Goal: Information Seeking & Learning: Learn about a topic

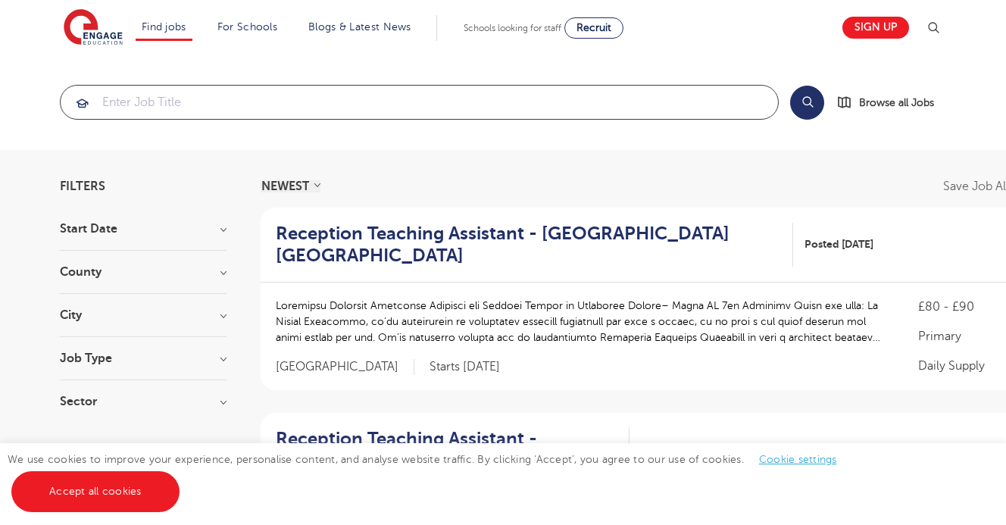
click at [529, 105] on input "search" at bounding box center [419, 102] width 717 height 33
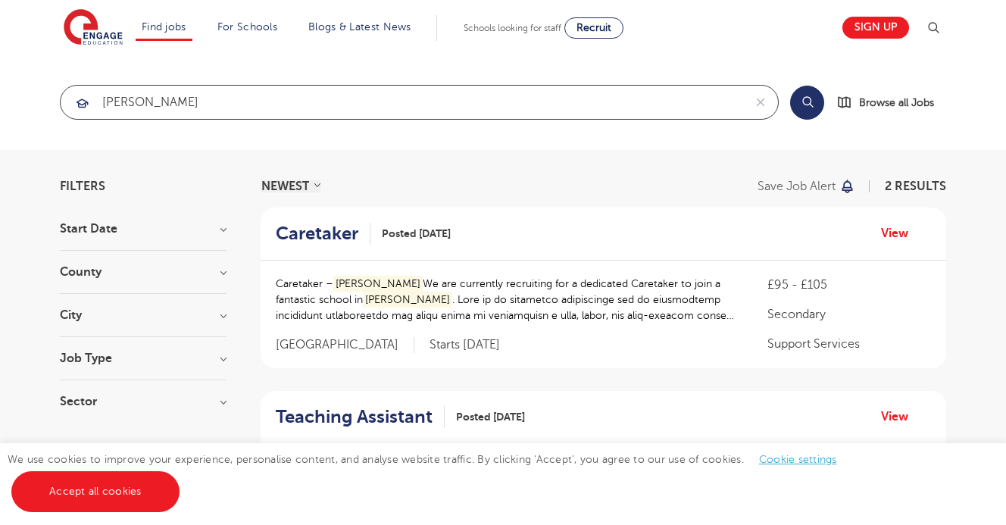
type input "crawley"
click button "Submit" at bounding box center [0, 0] width 0 height 0
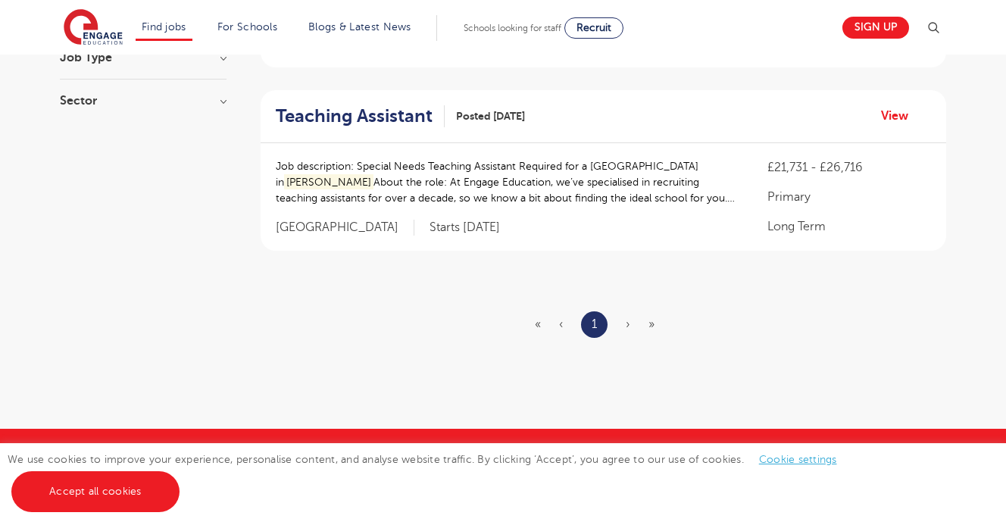
scroll to position [270, 0]
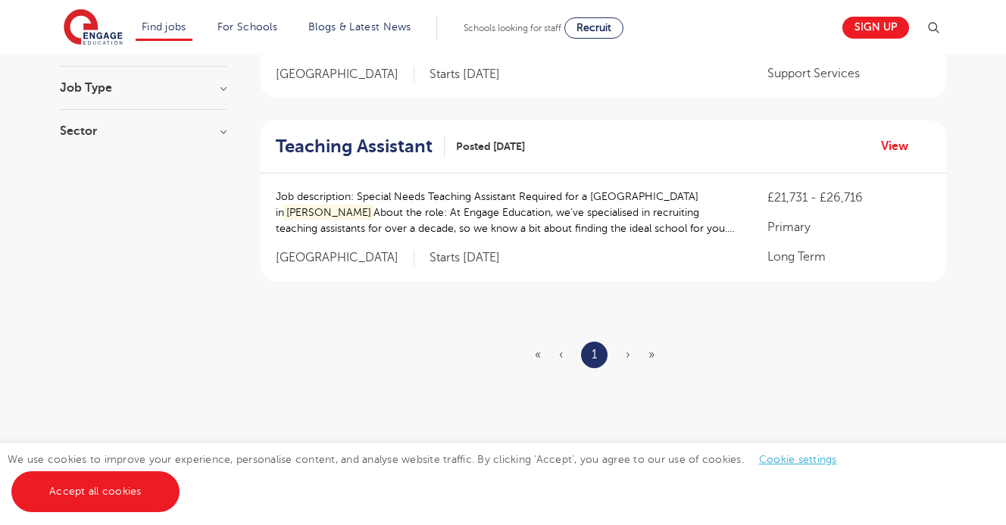
click at [629, 355] on span "›" at bounding box center [628, 355] width 5 height 14
click at [628, 355] on span "›" at bounding box center [628, 355] width 5 height 14
click at [652, 356] on span "»" at bounding box center [652, 355] width 6 height 14
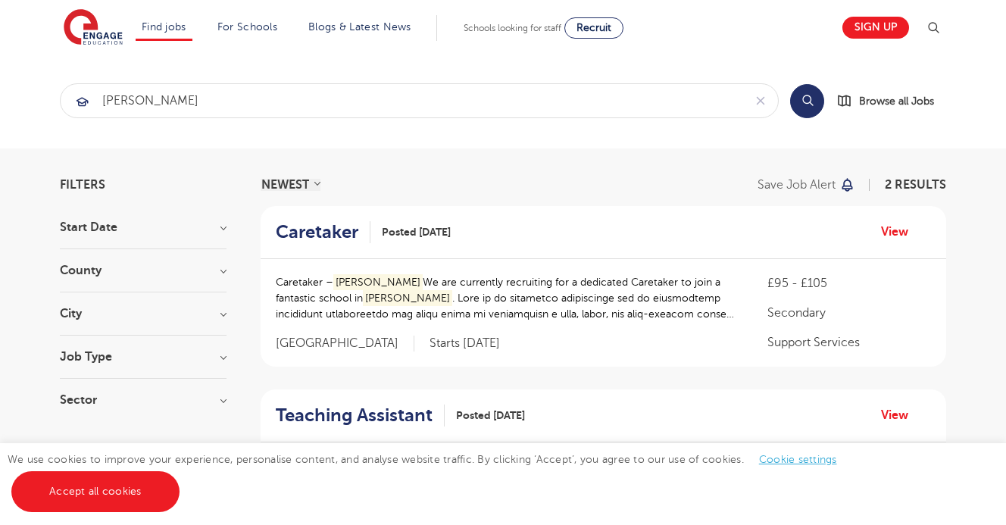
scroll to position [0, 0]
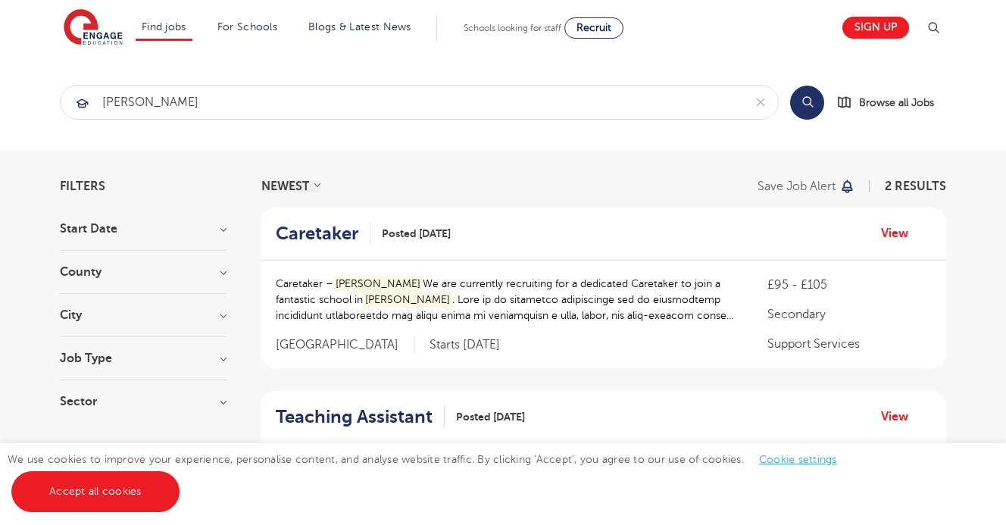
click at [172, 324] on div "City Crawley 2 Show more" at bounding box center [143, 323] width 167 height 28
click at [227, 315] on div "Filters Start Date November 1 October 1 Show more County West Sussex 2 Show mor…" at bounding box center [502, 439] width 909 height 519
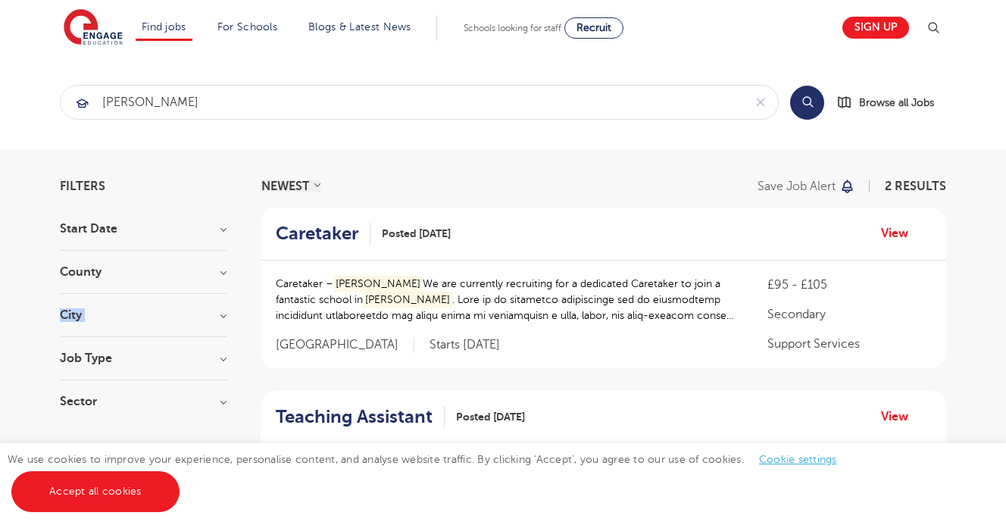
click at [227, 315] on div "Filters Start Date November 1 October 1 Show more County West Sussex 2 Show mor…" at bounding box center [502, 439] width 909 height 519
click at [219, 314] on h3 "City" at bounding box center [143, 315] width 167 height 12
click at [83, 348] on label "Crawley 2" at bounding box center [140, 346] width 114 height 20
click at [83, 348] on input "Crawley 2" at bounding box center [88, 344] width 10 height 10
checkbox input "true"
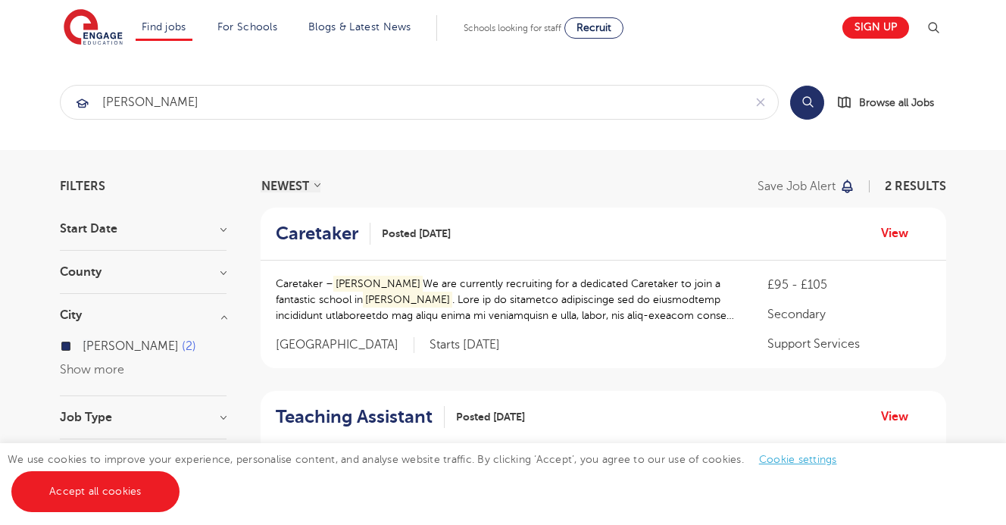
click at [217, 314] on h3 "City" at bounding box center [143, 315] width 167 height 12
click at [224, 275] on h3 "County" at bounding box center [143, 272] width 167 height 12
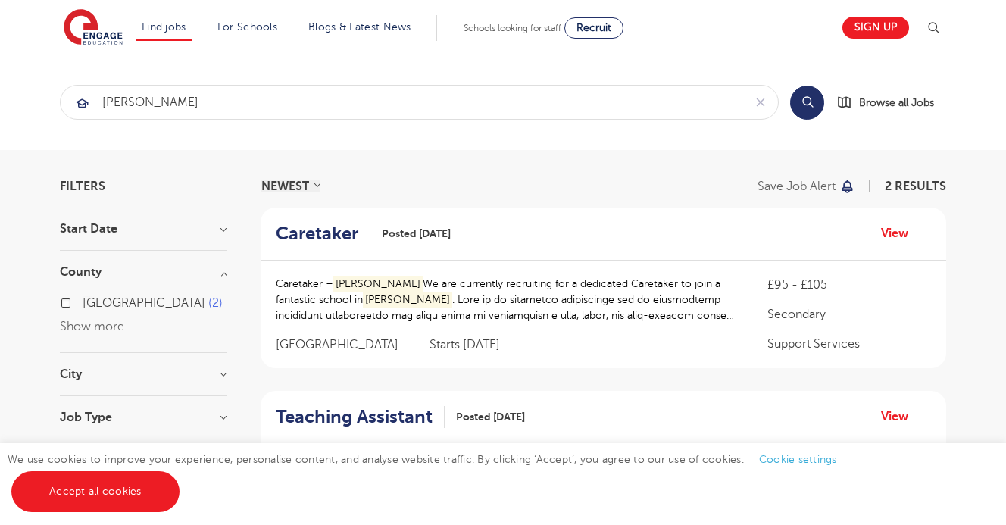
click at [83, 305] on label "West Sussex 2" at bounding box center [153, 303] width 140 height 20
click at [83, 305] on input "West Sussex 2" at bounding box center [88, 301] width 10 height 10
checkbox input "true"
click at [223, 233] on h3 "Start Date" at bounding box center [143, 229] width 167 height 12
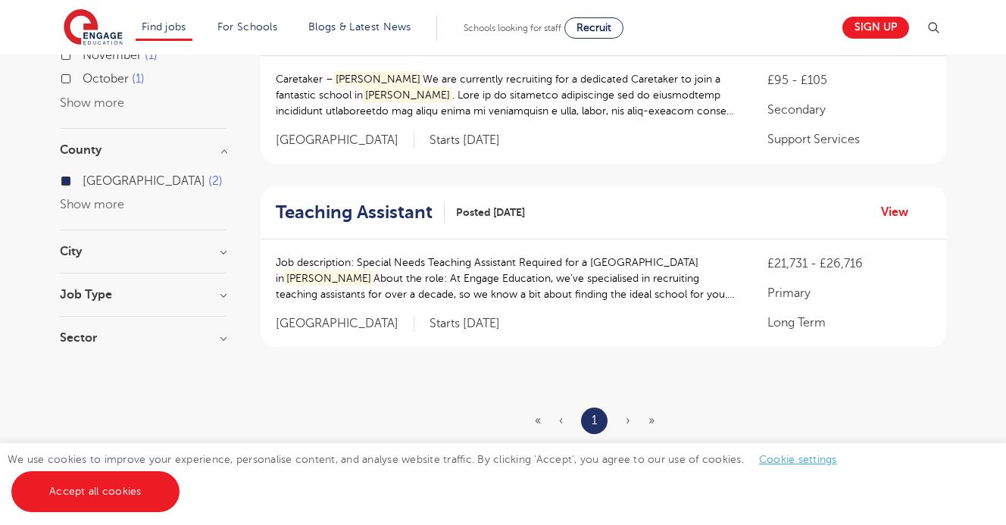
scroll to position [222, 0]
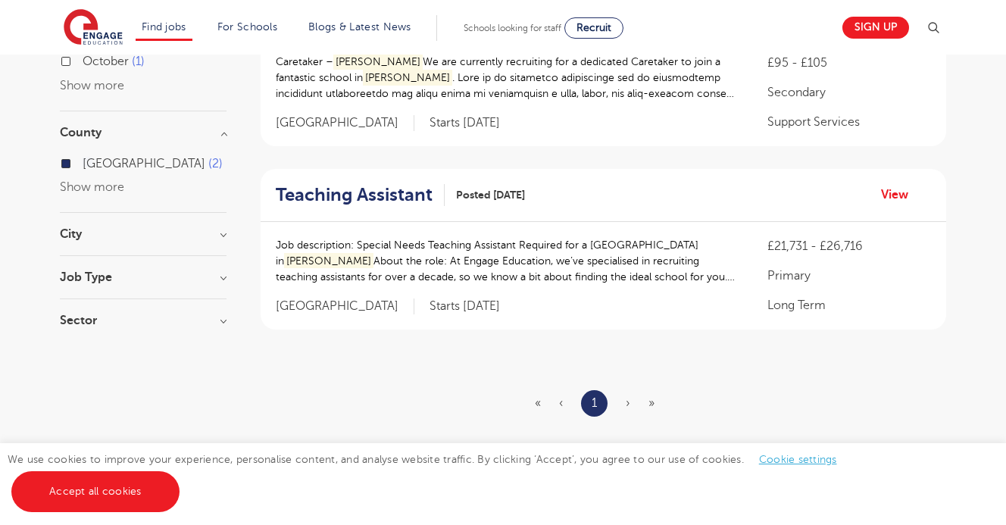
click at [222, 283] on h3 "Job Type" at bounding box center [143, 277] width 167 height 12
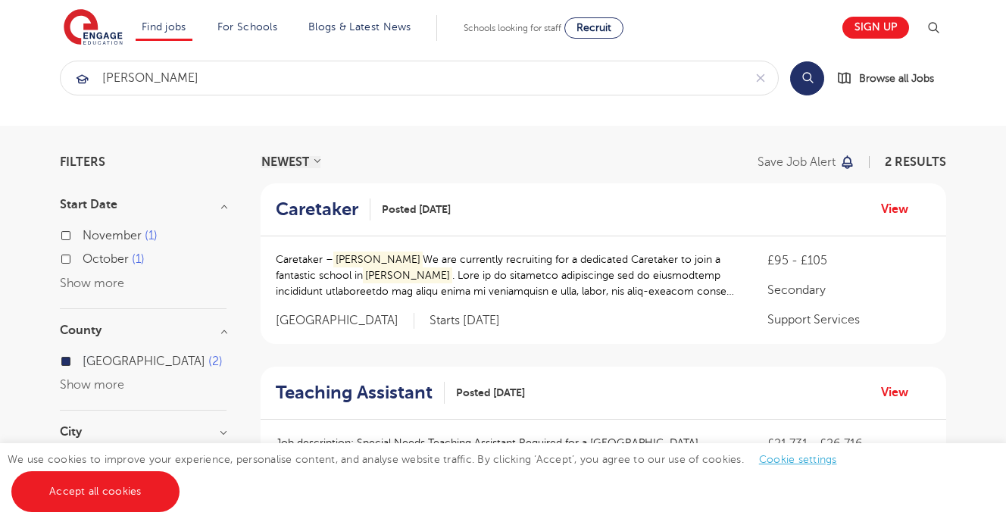
scroll to position [0, 0]
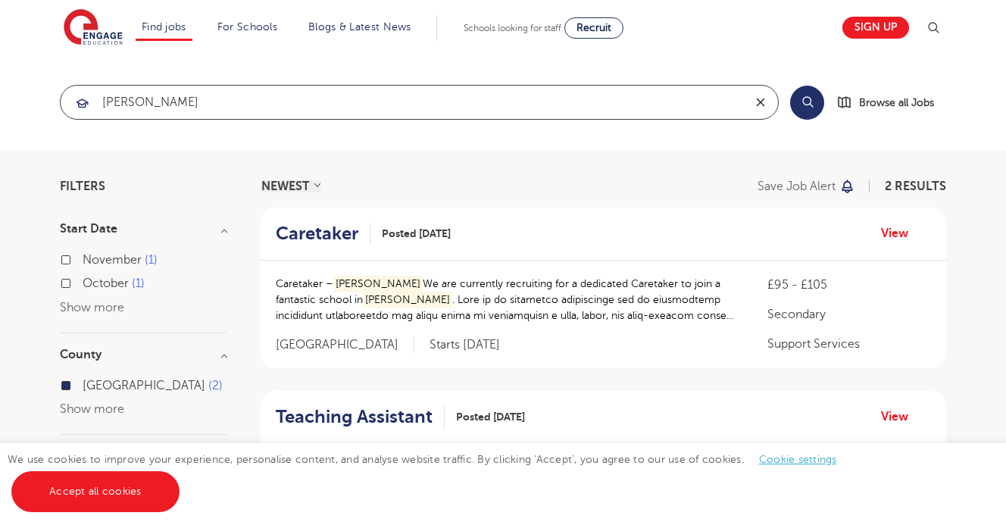
click at [761, 103] on icon "reset" at bounding box center [761, 102] width 8 height 8
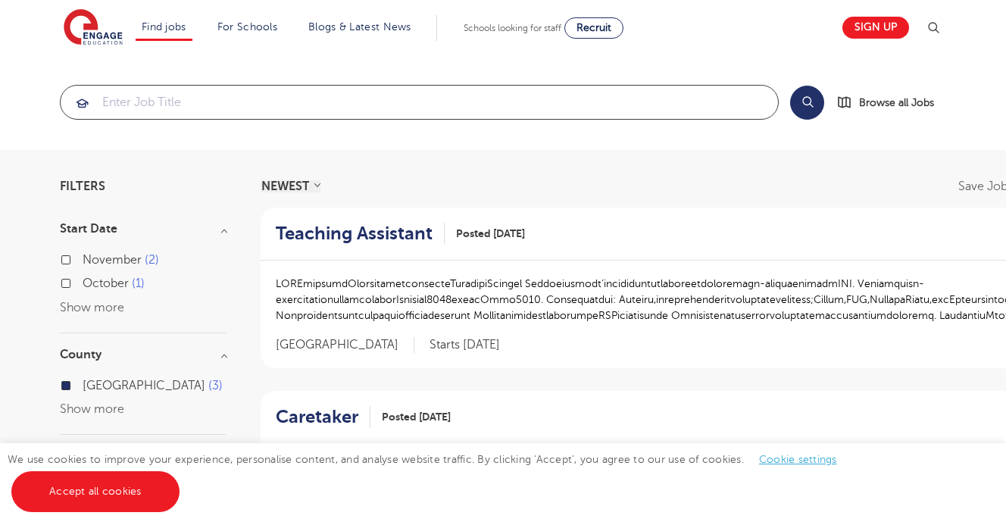
click at [605, 101] on input "search" at bounding box center [419, 102] width 717 height 33
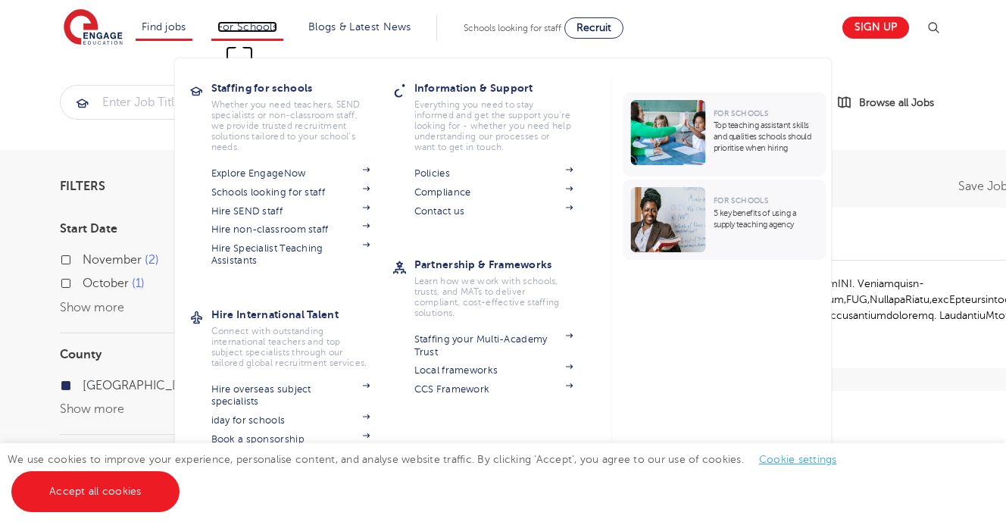
click at [252, 27] on link "For Schools" at bounding box center [247, 26] width 60 height 11
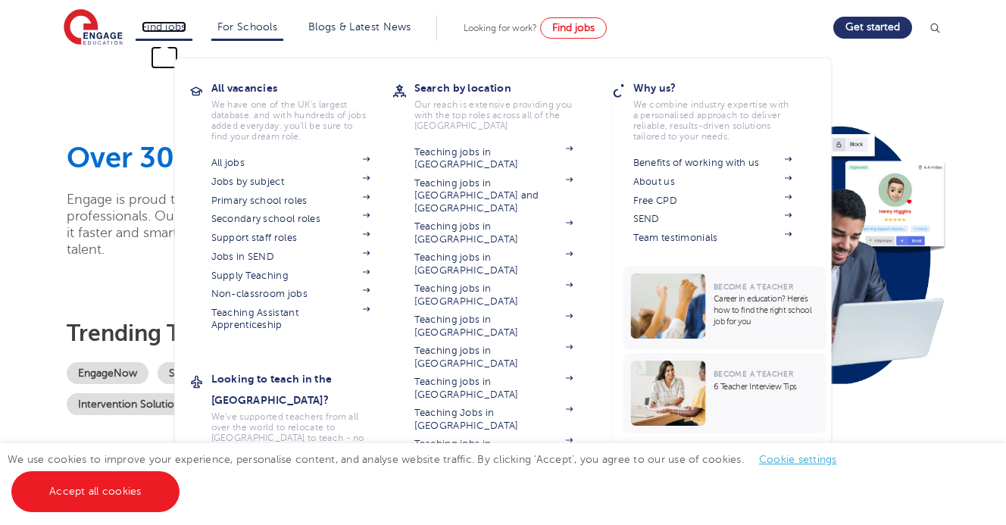
click at [167, 29] on link "Find jobs" at bounding box center [164, 26] width 45 height 11
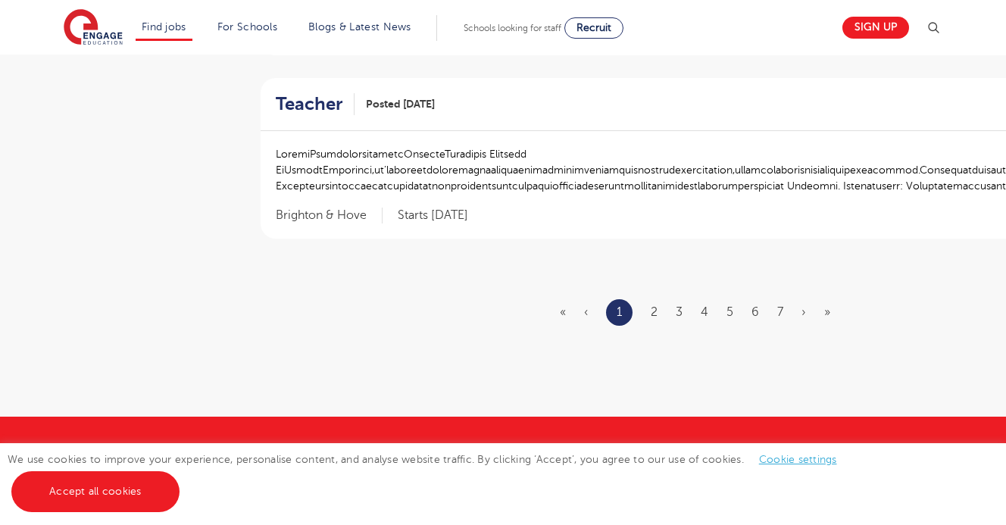
scroll to position [1886, 0]
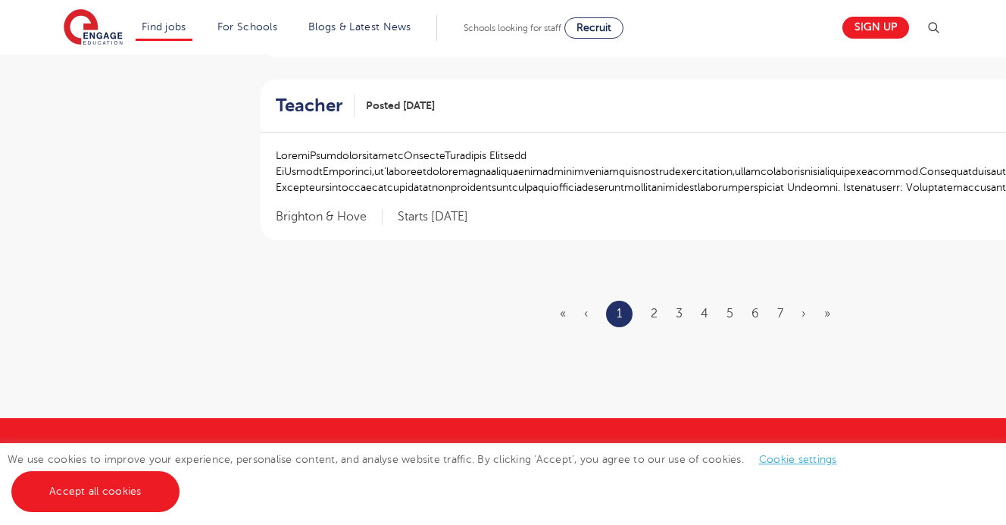
click at [608, 83] on div "Teacher Posted 09/10/25 View" at bounding box center [704, 106] width 886 height 53
click at [599, 152] on p at bounding box center [704, 172] width 856 height 48
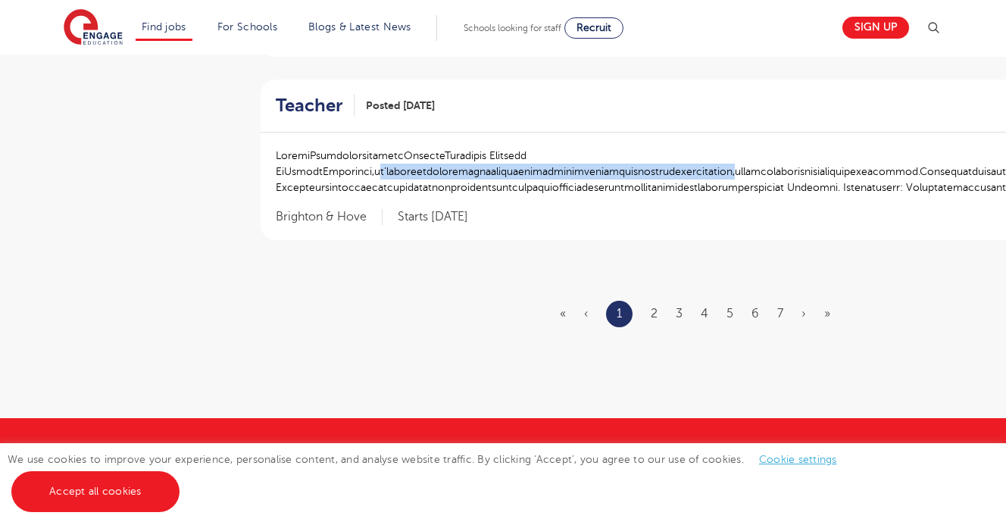
click at [599, 152] on p at bounding box center [704, 172] width 856 height 48
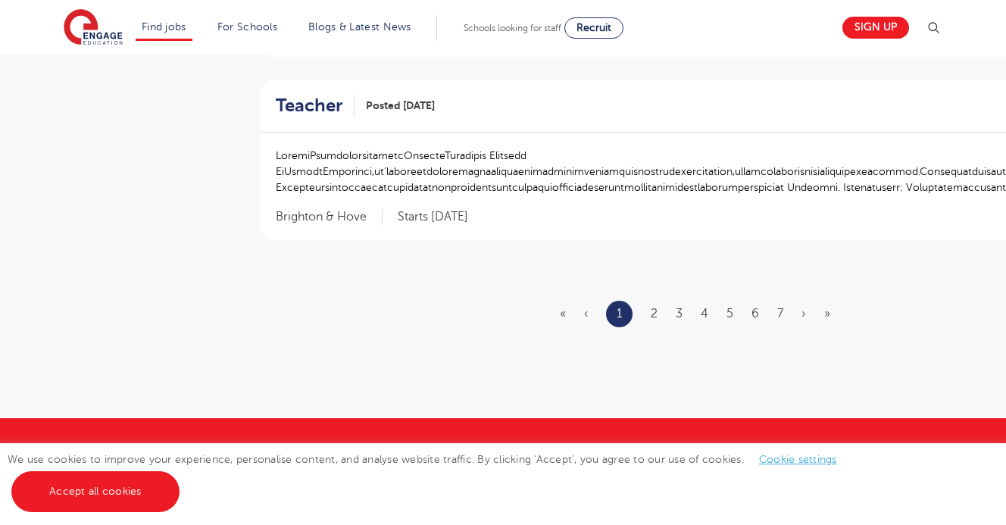
click at [605, 182] on div at bounding box center [704, 179] width 856 height 63
click at [333, 209] on span "Brighton & Hove" at bounding box center [329, 217] width 107 height 16
click at [310, 95] on h2 "Teacher" at bounding box center [309, 106] width 67 height 22
